Goal: Information Seeking & Learning: Learn about a topic

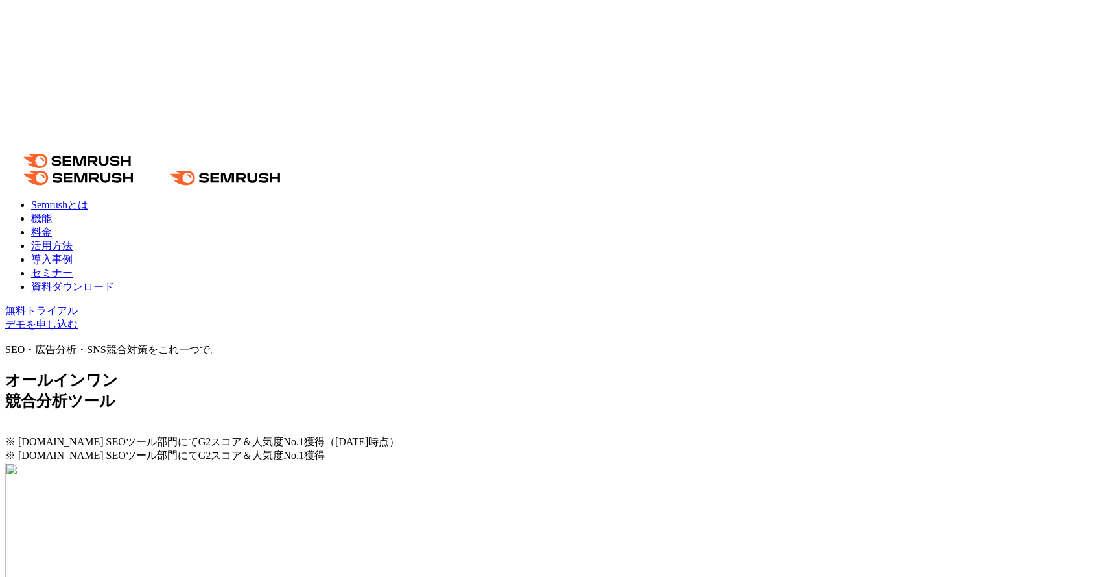
click at [73, 254] on link "導入事例" at bounding box center [52, 259] width 42 height 11
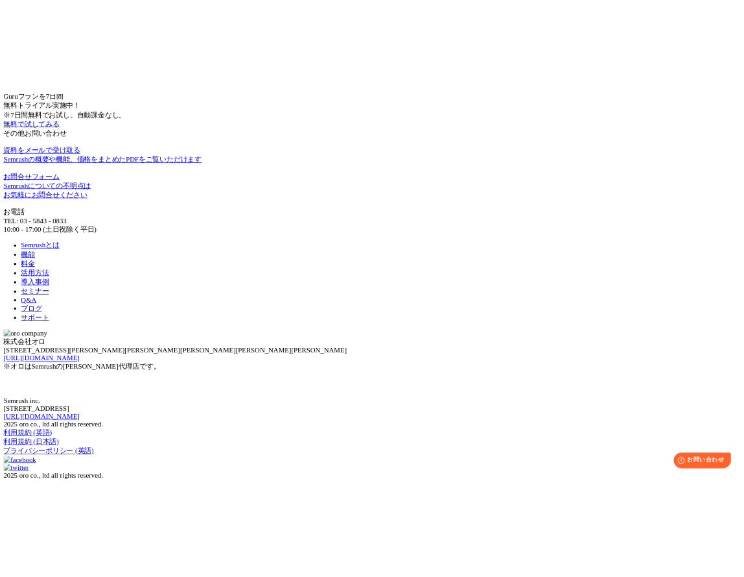
scroll to position [5106, 0]
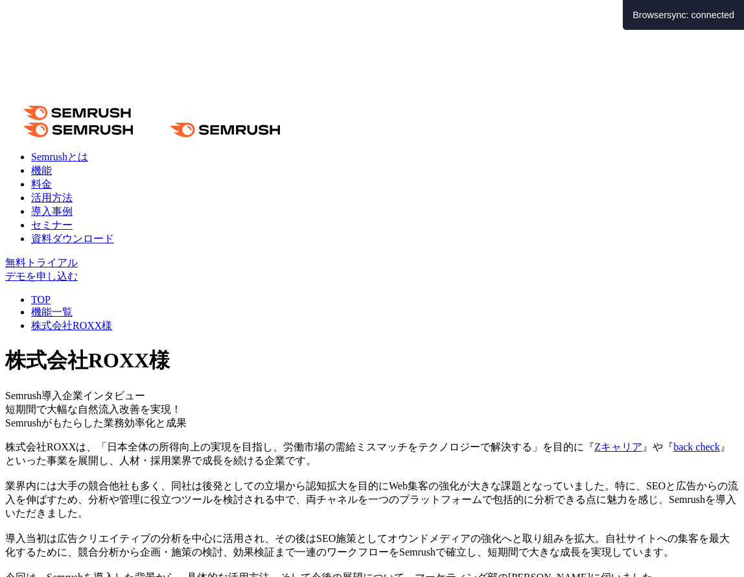
scroll to position [5078, 0]
